Goal: Transaction & Acquisition: Subscribe to service/newsletter

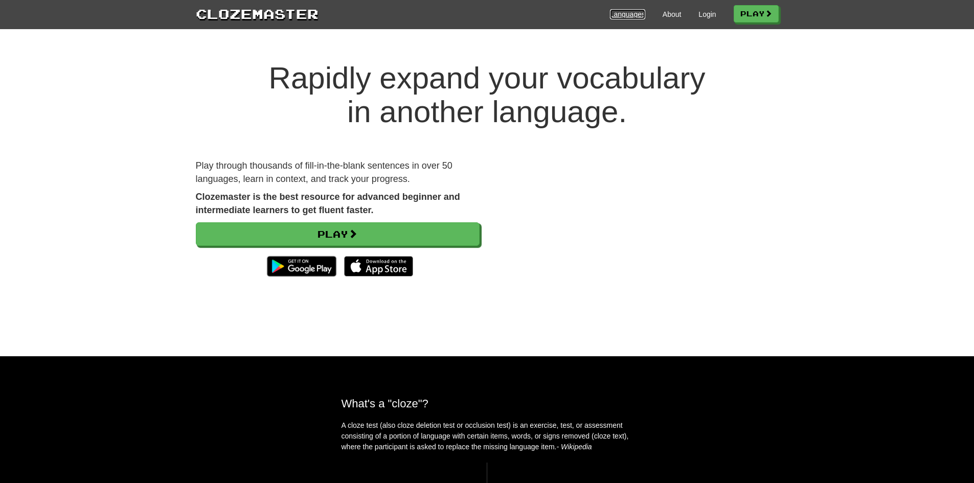
click at [631, 15] on link "Languages" at bounding box center [627, 14] width 35 height 10
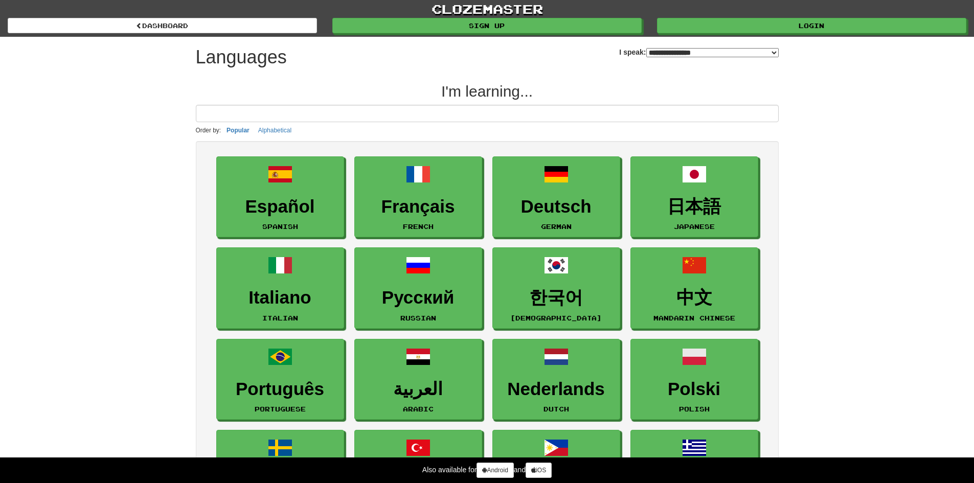
select select "*******"
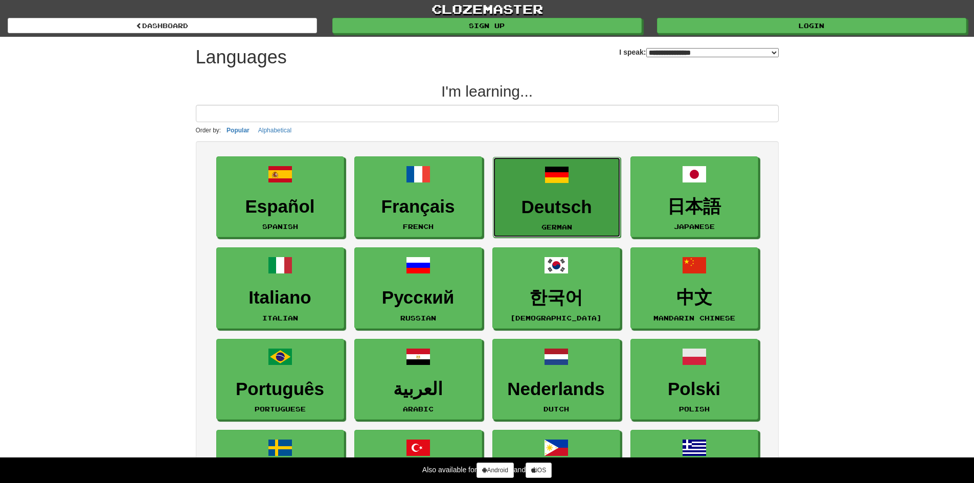
click at [568, 189] on link "Deutsch German" at bounding box center [557, 197] width 128 height 81
